Goal: Obtain resource: Download file/media

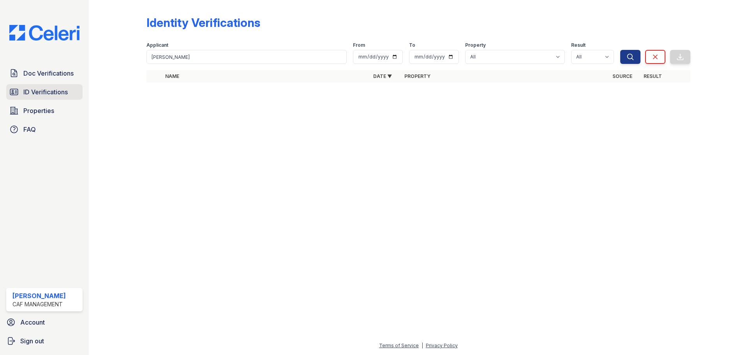
click at [41, 90] on span "ID Verifications" at bounding box center [45, 91] width 44 height 9
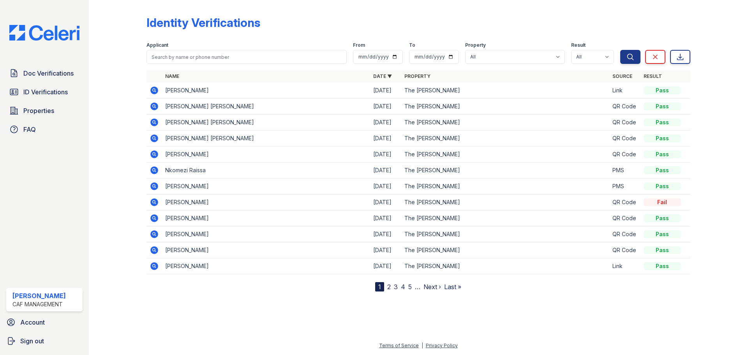
click at [158, 91] on icon at bounding box center [154, 90] width 9 height 9
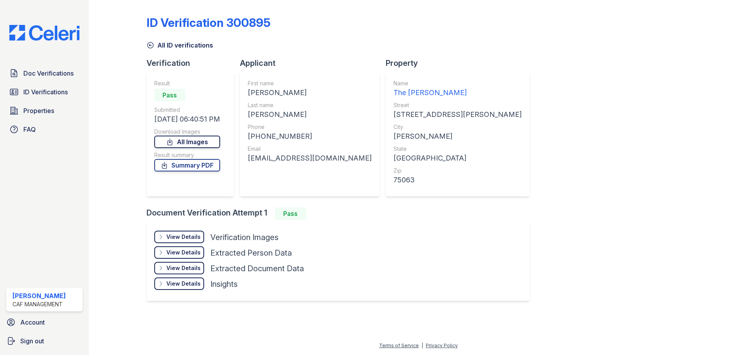
drag, startPoint x: 0, startPoint y: 0, endPoint x: 180, endPoint y: 137, distance: 226.4
click at [180, 136] on div "Download Images All Images" at bounding box center [187, 138] width 66 height 20
click at [180, 138] on link "All Images" at bounding box center [187, 142] width 66 height 12
click at [38, 79] on link "Doc Verifications" at bounding box center [44, 73] width 76 height 16
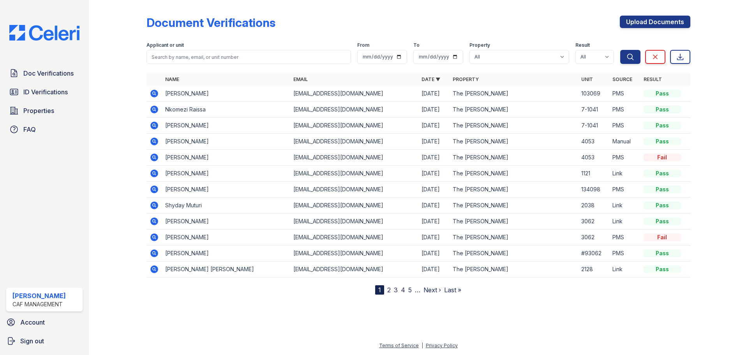
click at [155, 92] on icon at bounding box center [154, 93] width 9 height 9
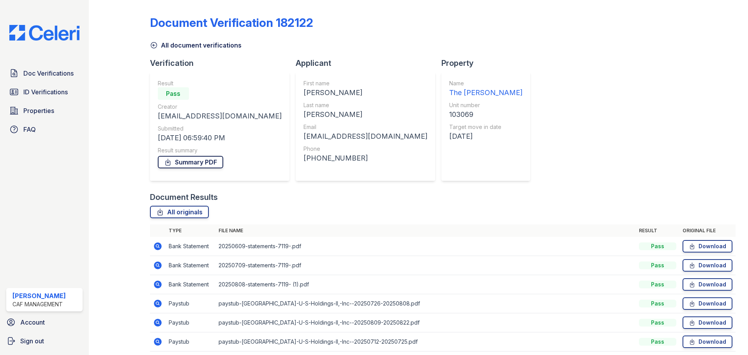
click at [188, 163] on link "Summary PDF" at bounding box center [190, 162] width 65 height 12
